Goal: Check status: Check status

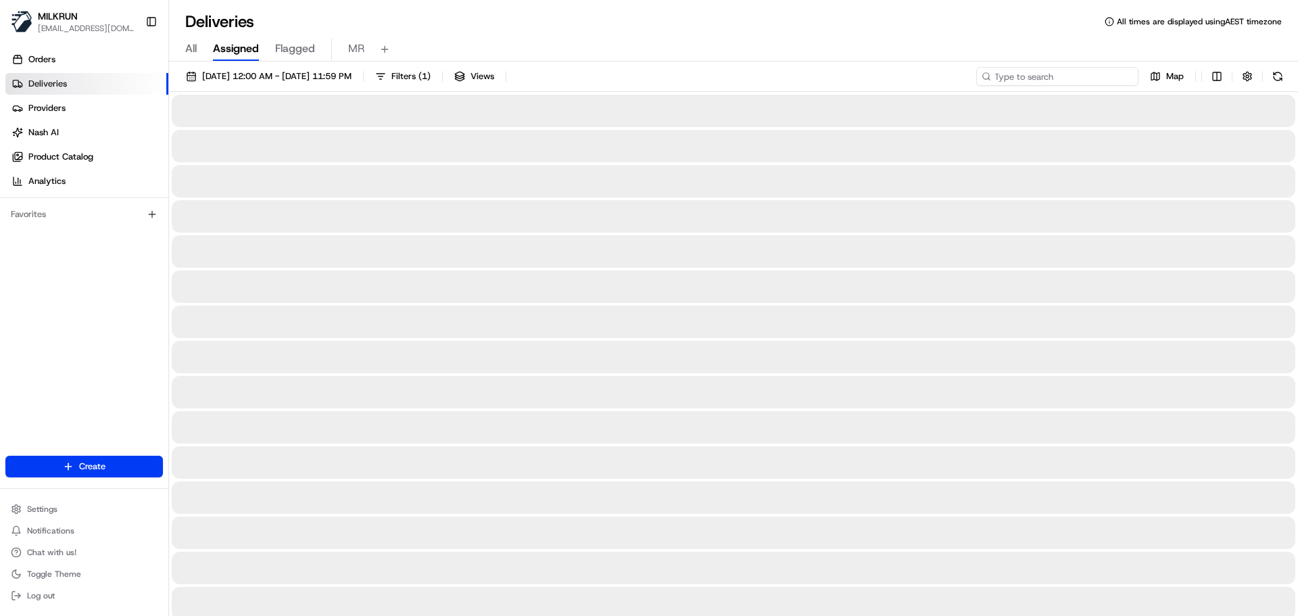
click at [1059, 78] on input at bounding box center [1057, 76] width 162 height 19
paste input "c5b9da83-a5b4-4f64-955f-18c6f3c5d347"
type input "c5b9da83-a5b4-4f64-955f-18c6f3c5d347"
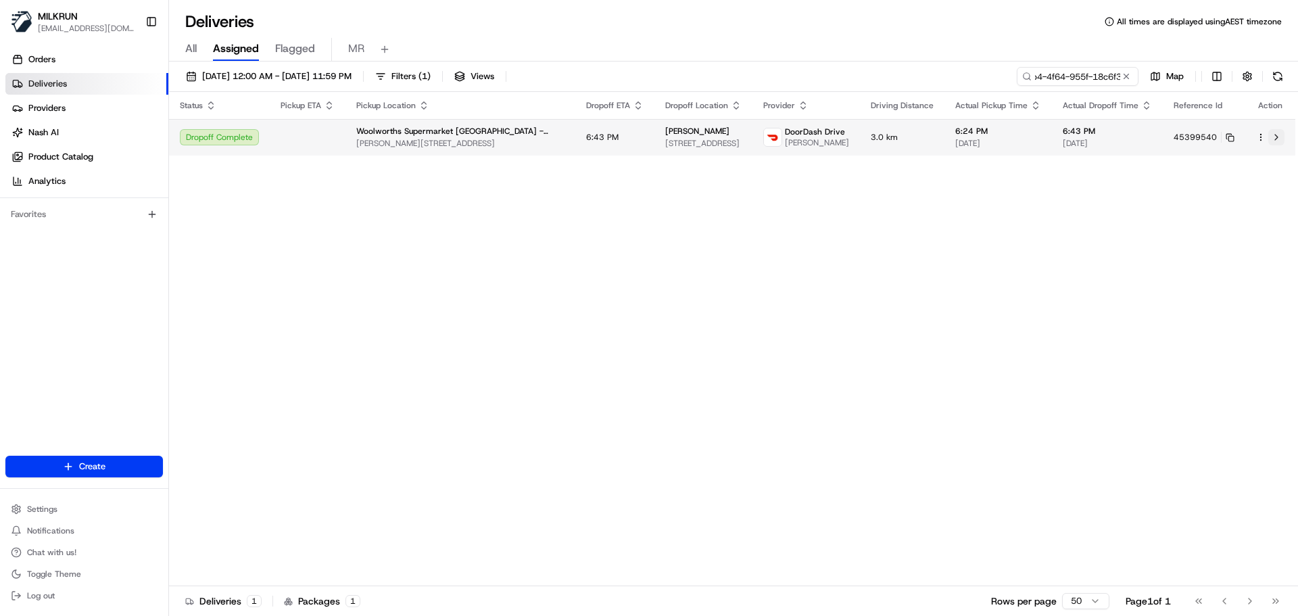
click at [1275, 140] on button at bounding box center [1276, 137] width 16 height 16
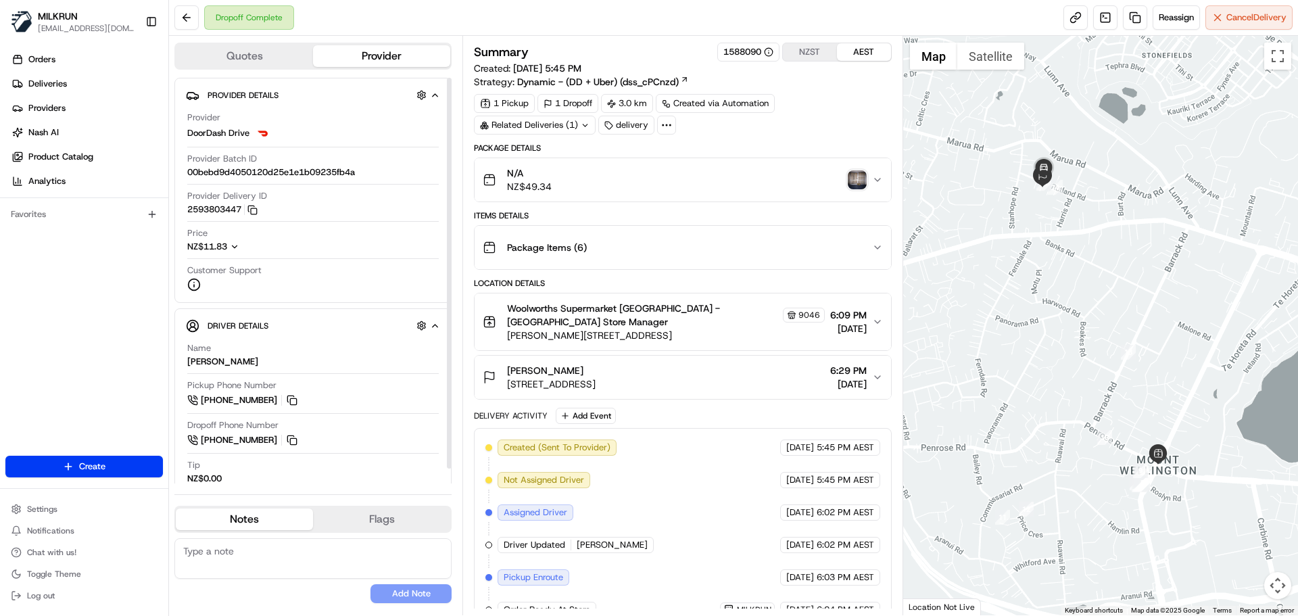
click at [859, 179] on img "button" at bounding box center [857, 179] width 19 height 19
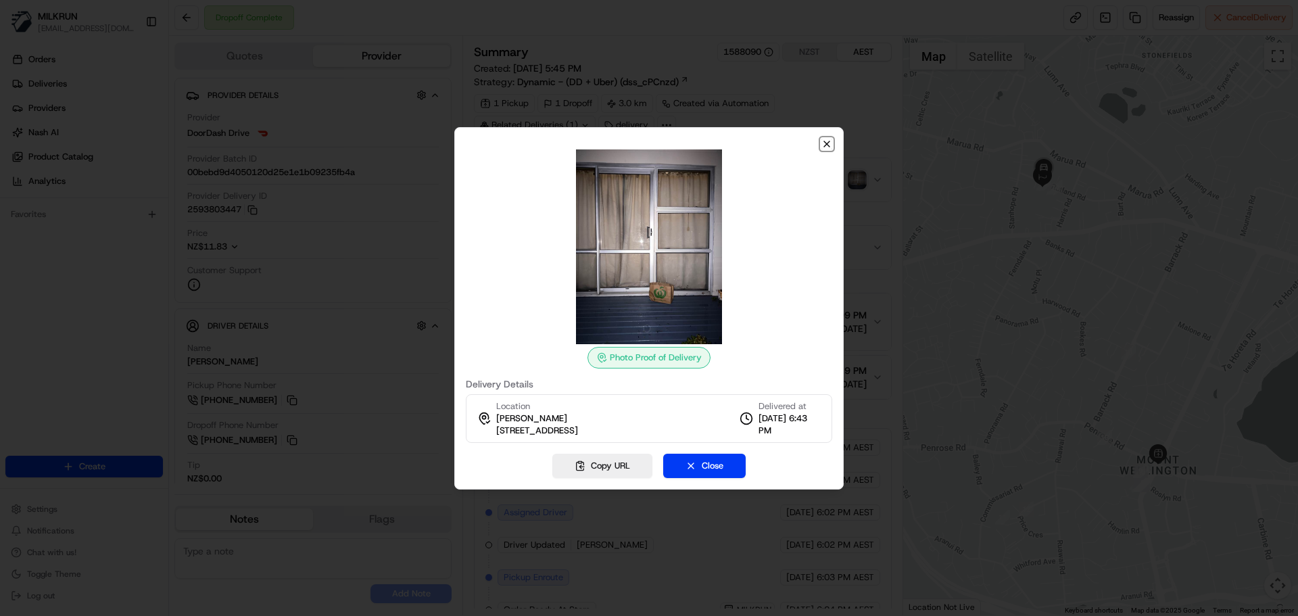
click at [827, 145] on icon "button" at bounding box center [827, 144] width 11 height 11
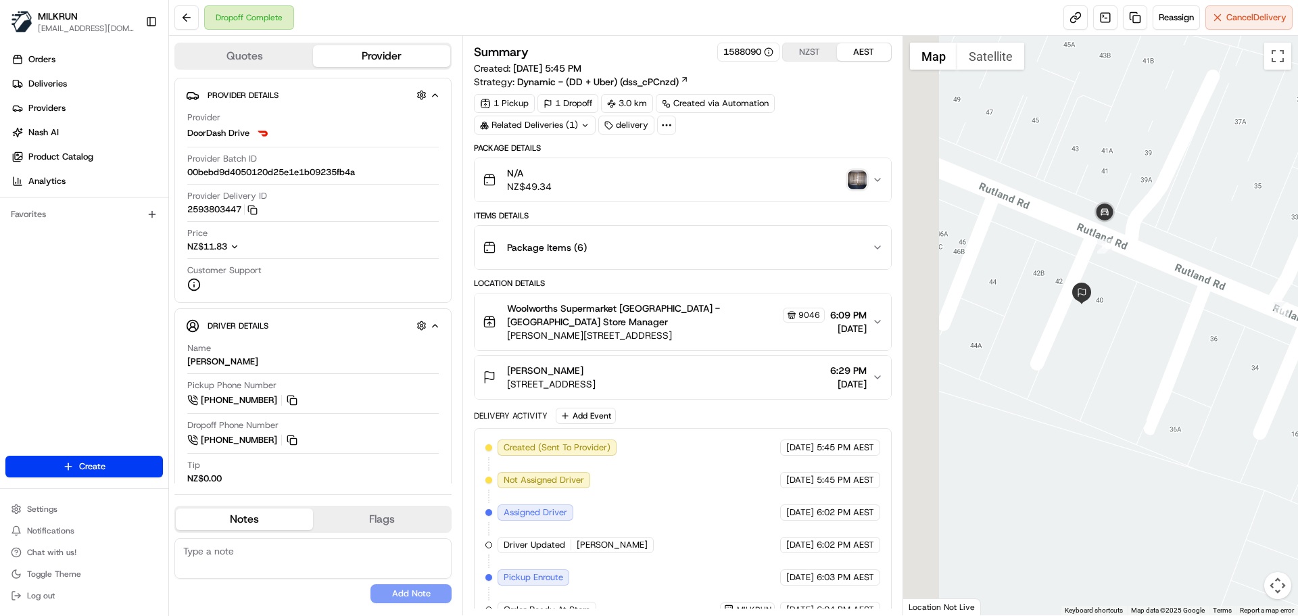
drag, startPoint x: 1048, startPoint y: 223, endPoint x: 1146, endPoint y: 314, distance: 134.0
click at [1146, 314] on div at bounding box center [1101, 325] width 396 height 579
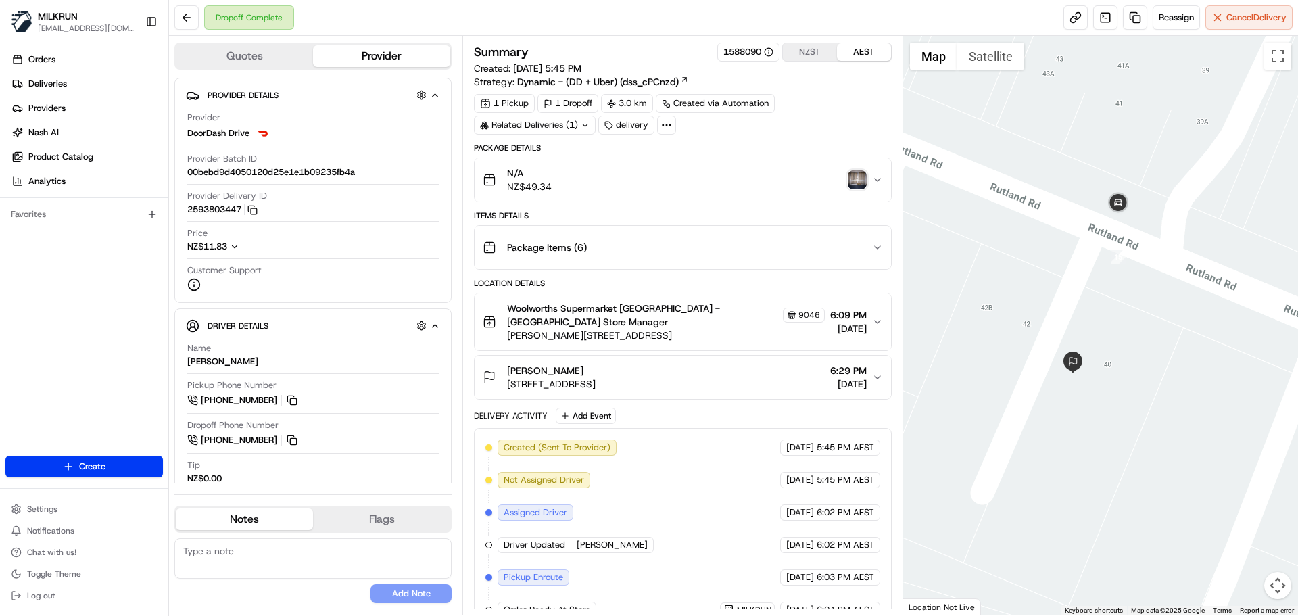
drag, startPoint x: 1103, startPoint y: 245, endPoint x: 1133, endPoint y: 271, distance: 39.3
click at [1135, 281] on div at bounding box center [1101, 325] width 396 height 579
drag, startPoint x: 383, startPoint y: 170, endPoint x: 174, endPoint y: 173, distance: 209.0
click at [174, 173] on div "Provider Details Hidden ( 3 ) Provider DoorDash Drive Provider Batch ID 00bebd9…" at bounding box center [312, 190] width 277 height 225
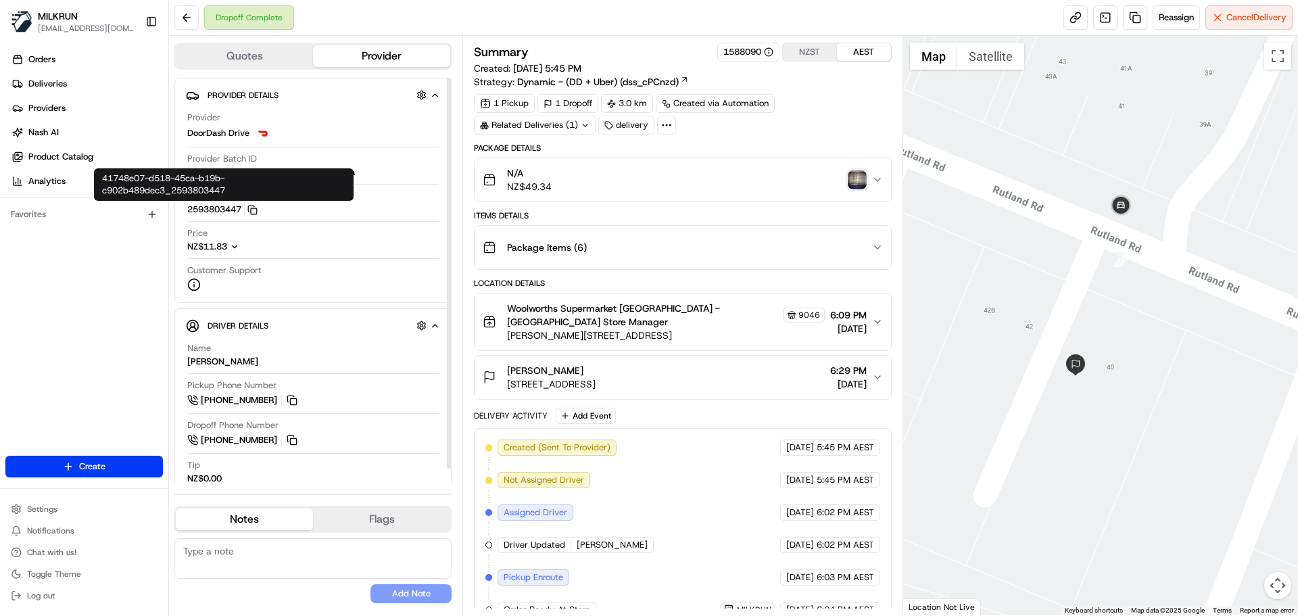
click at [252, 212] on icon "button" at bounding box center [251, 209] width 6 height 6
